Goal: Find specific page/section: Find specific page/section

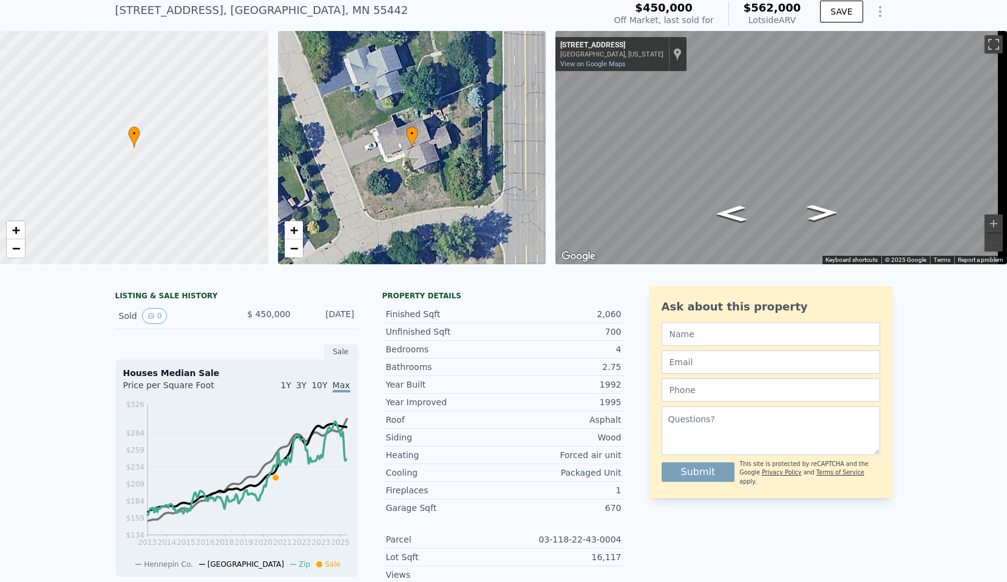
scroll to position [78, 0]
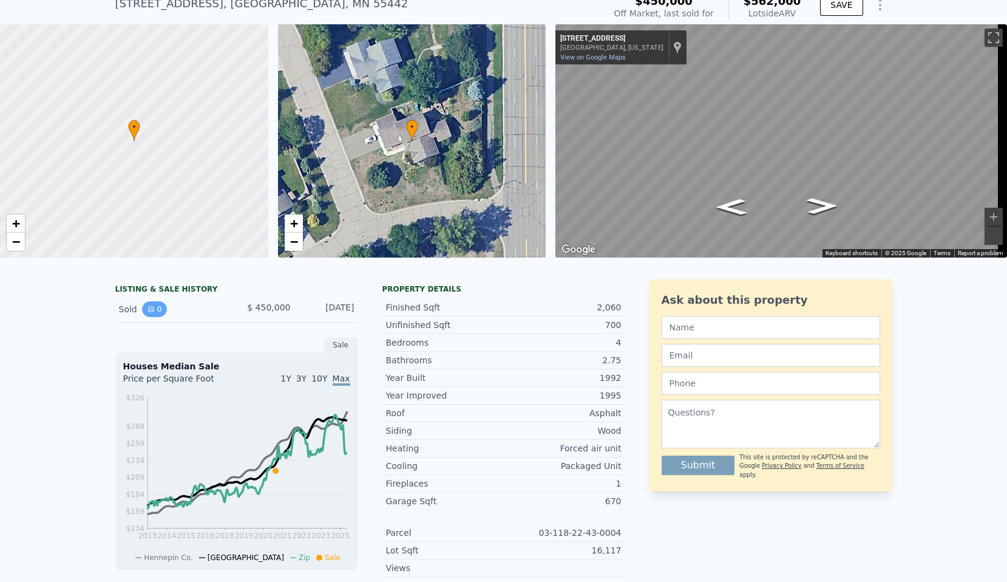
click at [152, 316] on button "0" at bounding box center [154, 309] width 25 height 16
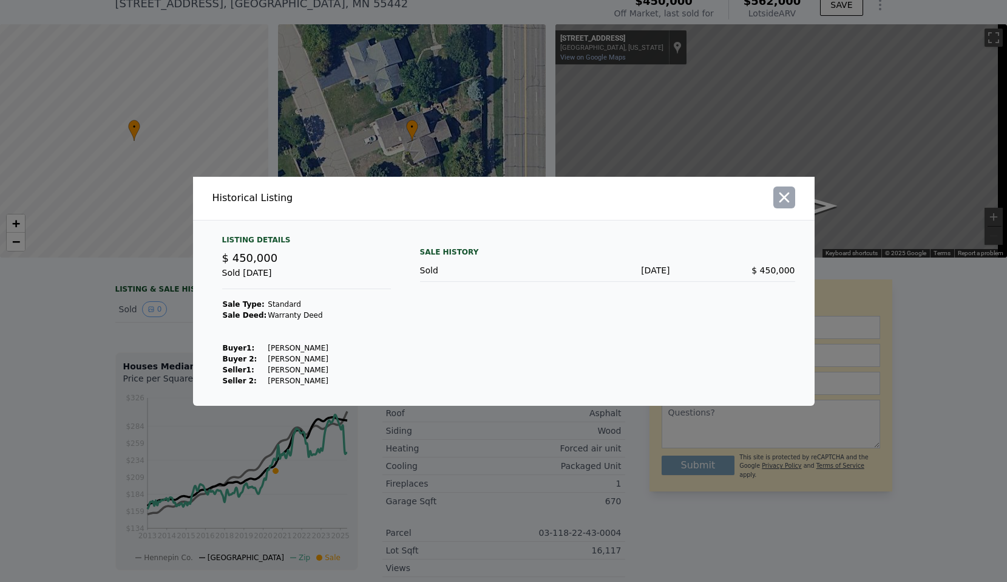
click at [776, 195] on icon "button" at bounding box center [784, 197] width 17 height 17
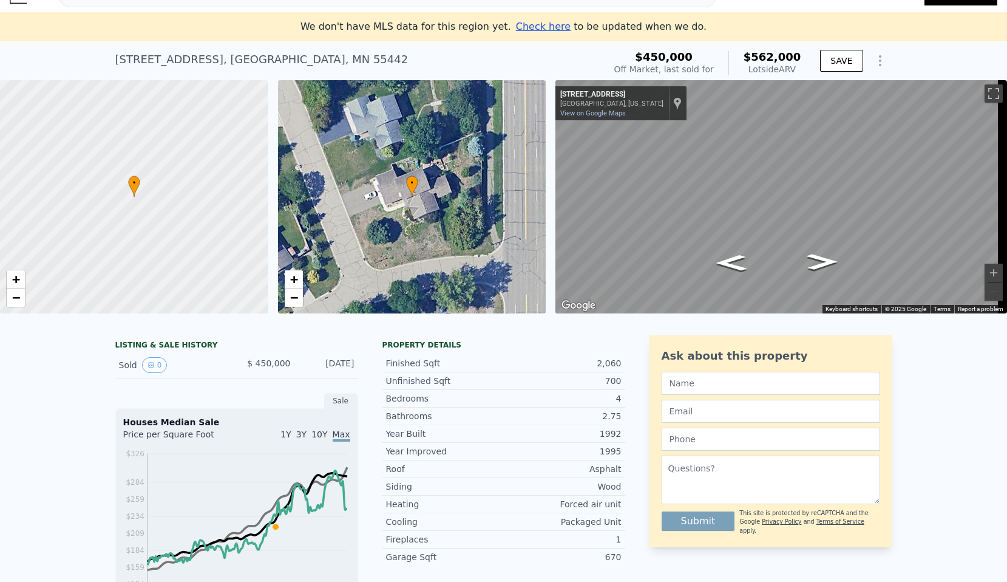
scroll to position [0, 0]
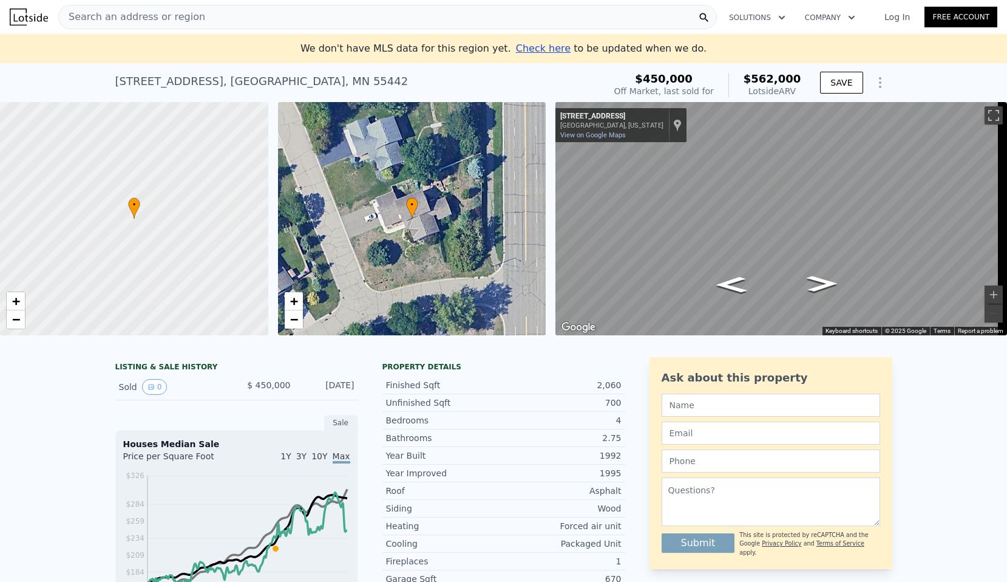
click at [135, 208] on span "•" at bounding box center [134, 204] width 12 height 11
click at [171, 10] on span "Search an address or region" at bounding box center [132, 17] width 146 height 15
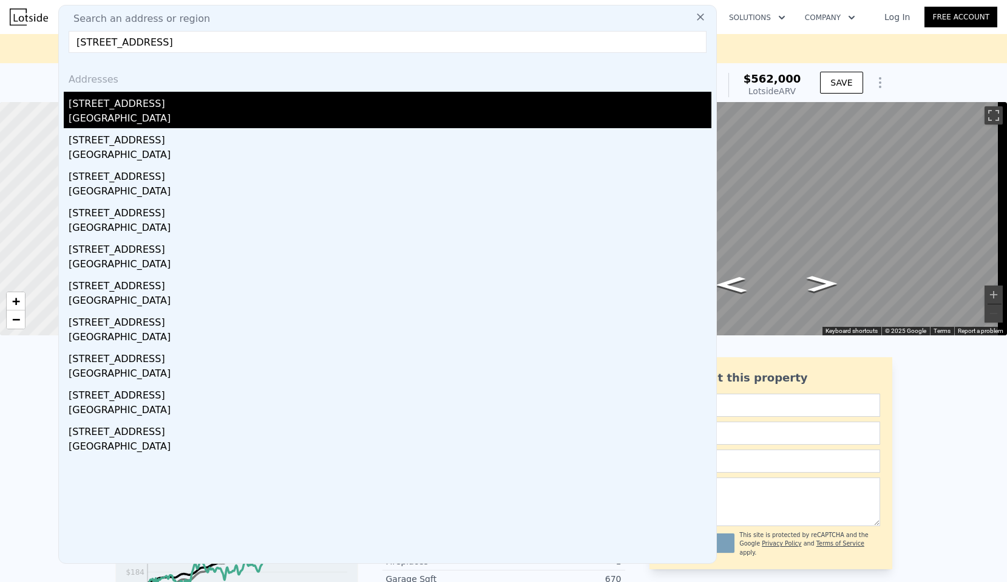
type input "[STREET_ADDRESS]"
click at [261, 103] on div "[STREET_ADDRESS]" at bounding box center [390, 101] width 643 height 19
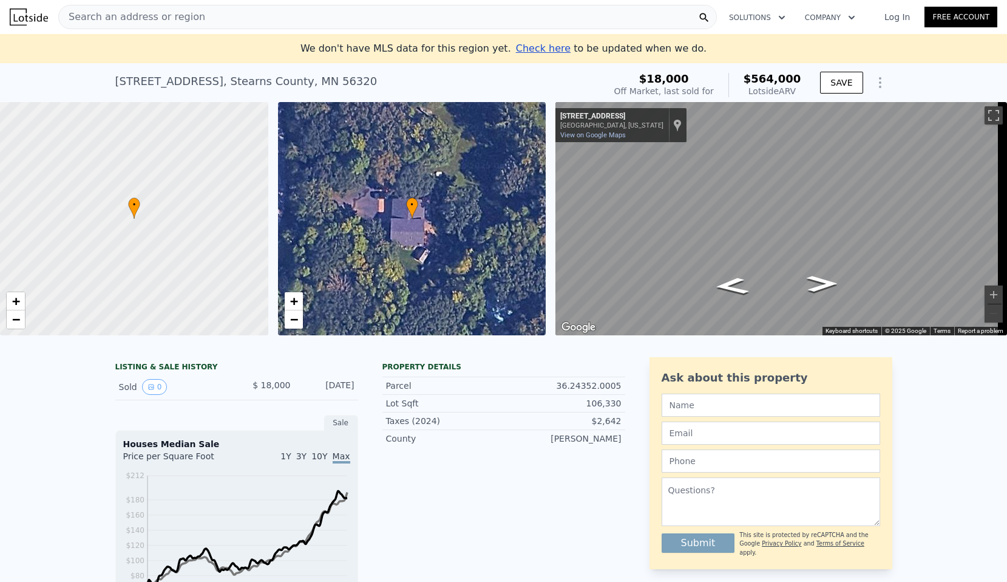
click at [625, 266] on div "Map" at bounding box center [781, 218] width 452 height 233
drag, startPoint x: 827, startPoint y: 285, endPoint x: 546, endPoint y: 203, distance: 292.0
click at [546, 203] on div "• + − • + − ← Move left → Move right ↑ Move up ↓ Move down + Zoom in - Zoom out…" at bounding box center [503, 218] width 1007 height 233
click at [254, 17] on div "Search an address or region" at bounding box center [387, 17] width 659 height 24
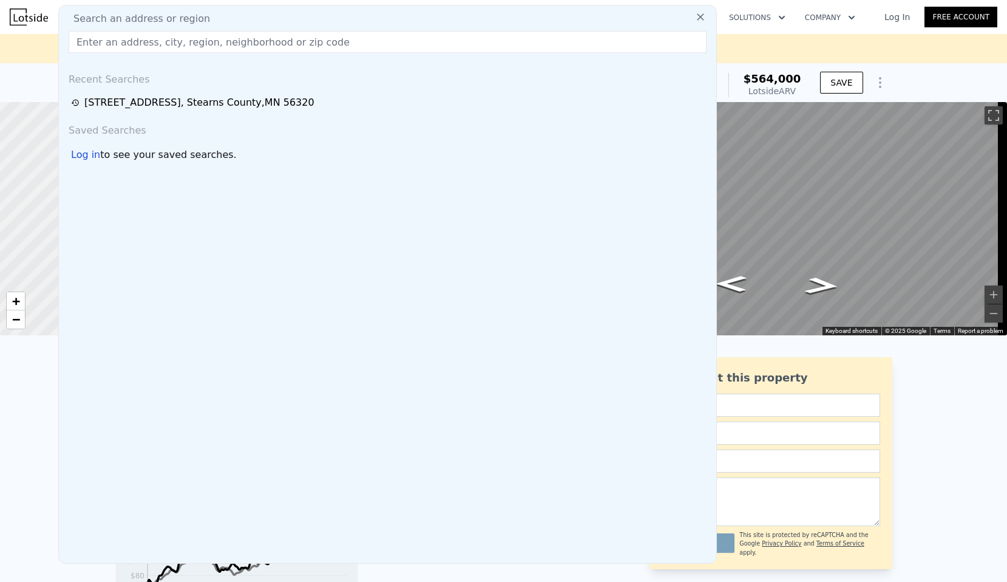
click at [112, 40] on input "text" at bounding box center [388, 42] width 638 height 22
paste input "[STREET_ADDRESS]"
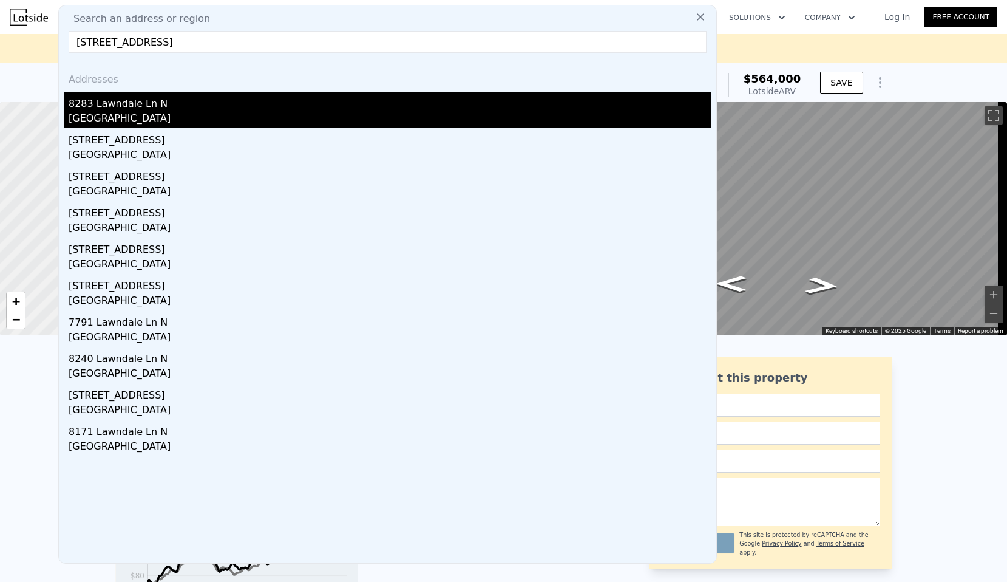
type input "[STREET_ADDRESS]"
click at [174, 109] on div "8283 Lawndale Ln N" at bounding box center [390, 101] width 643 height 19
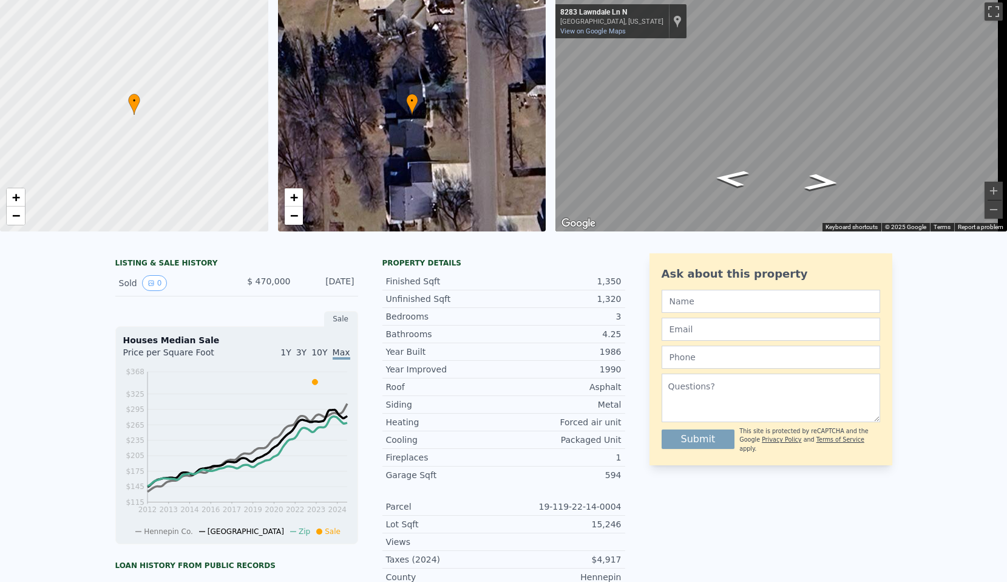
scroll to position [47, 0]
